Goal: Task Accomplishment & Management: Use online tool/utility

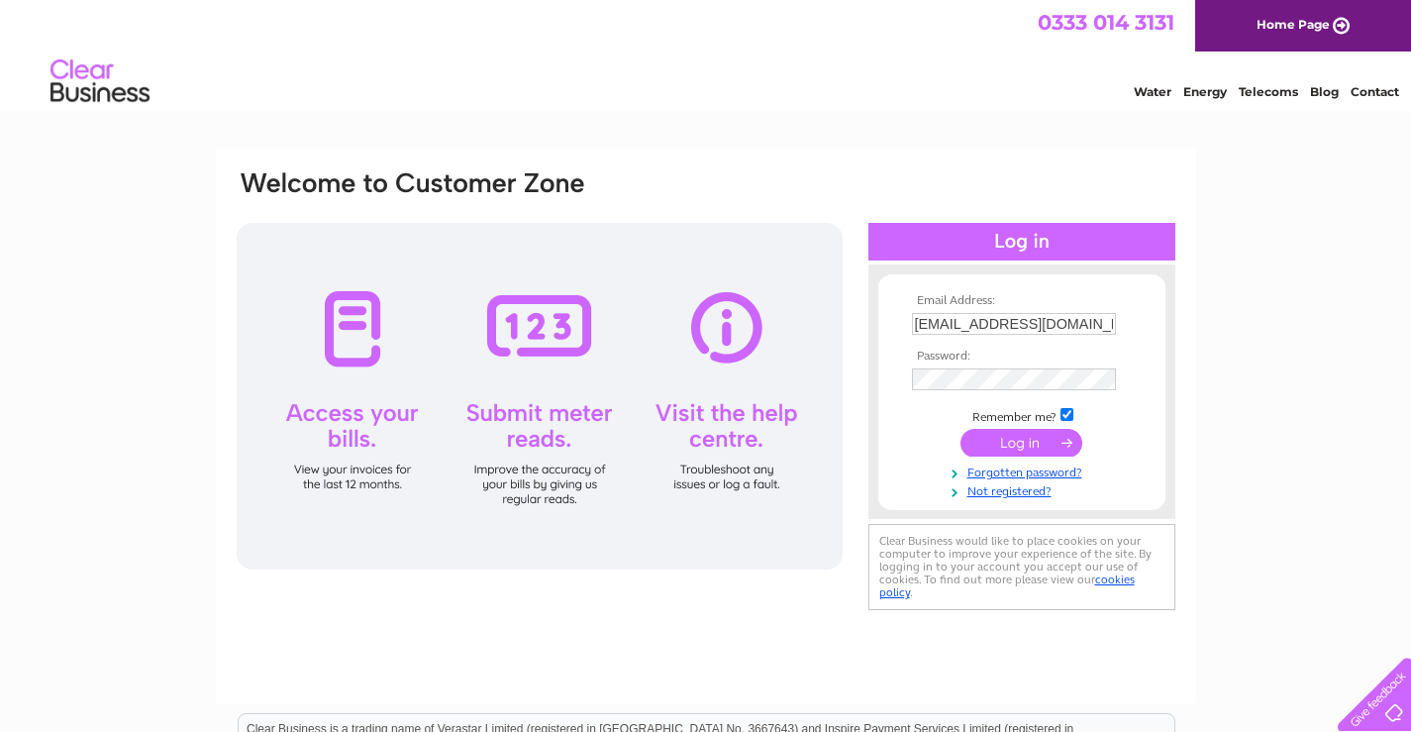
click at [1031, 441] on input "submit" at bounding box center [1021, 443] width 122 height 28
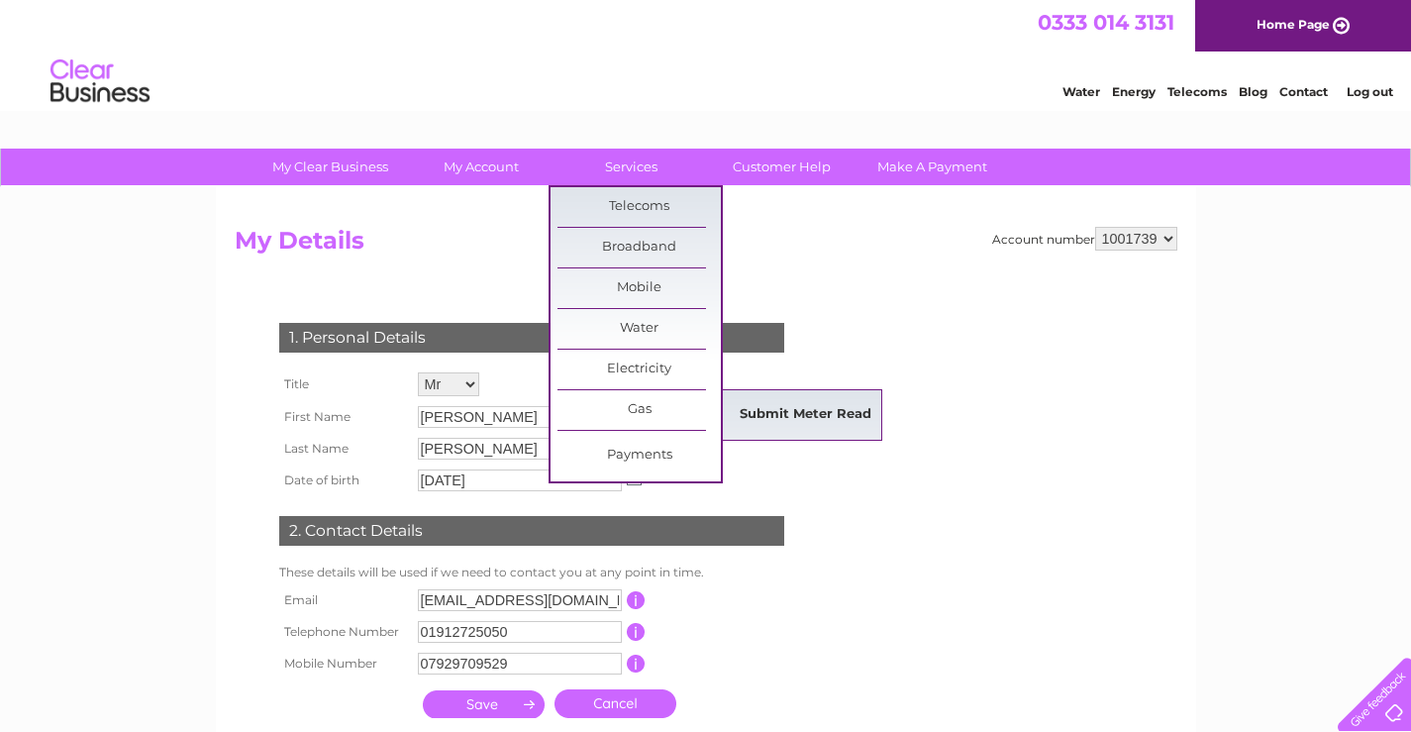
click at [819, 408] on link "Submit Meter Read" at bounding box center [805, 415] width 163 height 40
